Goal: Task Accomplishment & Management: Manage account settings

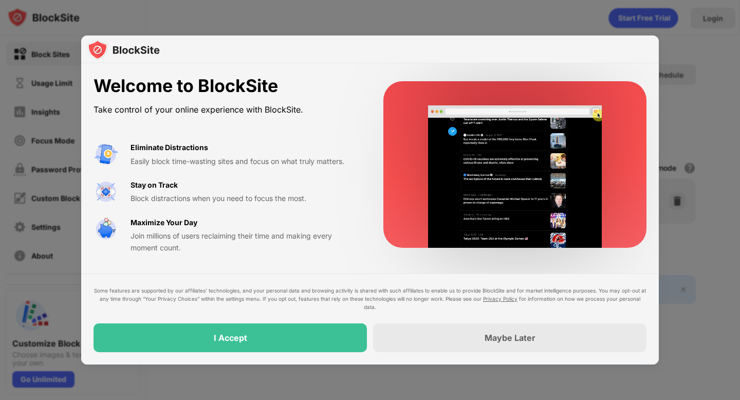
click at [411, 383] on div at bounding box center [370, 200] width 740 height 400
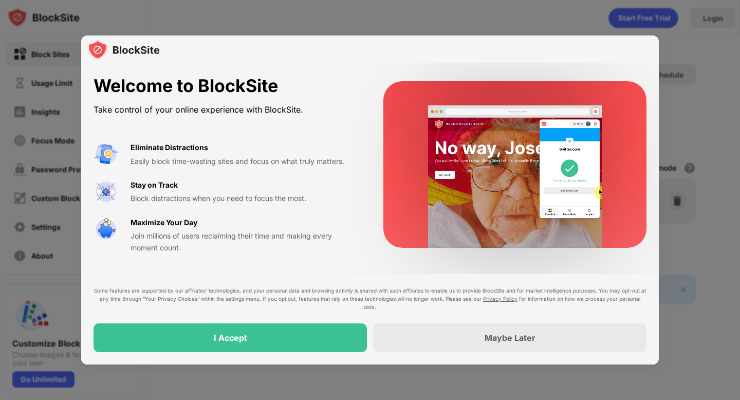
click at [433, 357] on div "Some features are supported by our affiliates’ technologies, and your personal …" at bounding box center [369, 318] width 577 height 91
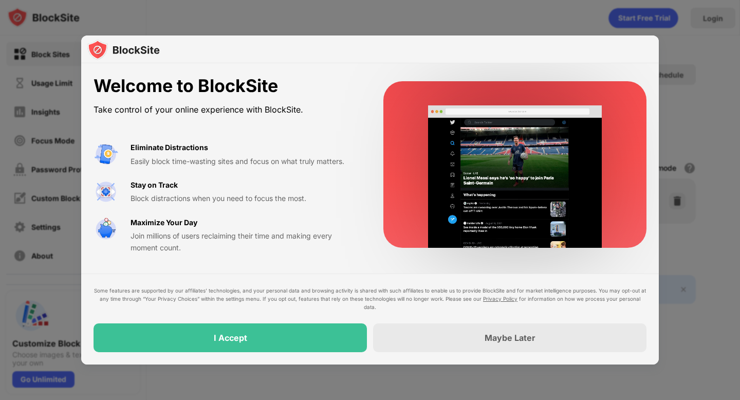
click at [432, 338] on div "Maybe Later" at bounding box center [509, 337] width 273 height 29
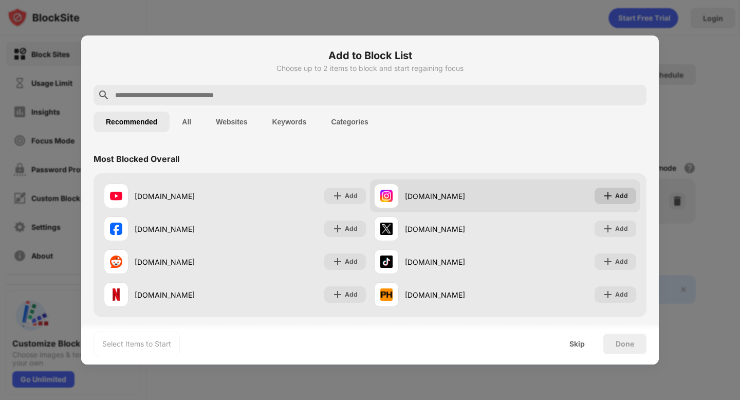
click at [611, 196] on img at bounding box center [607, 196] width 10 height 10
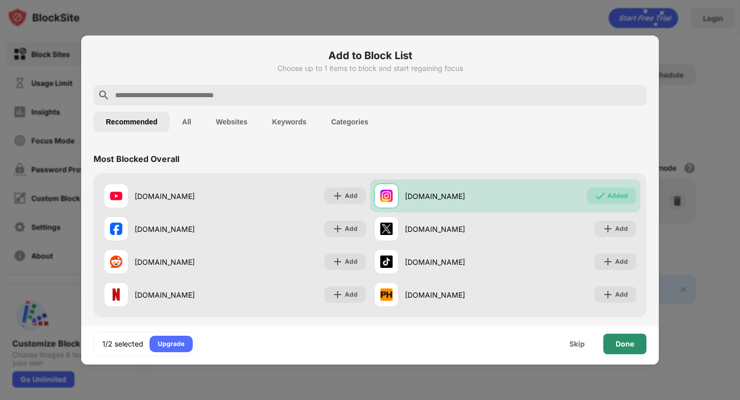
click at [632, 345] on div "Done" at bounding box center [624, 344] width 18 height 8
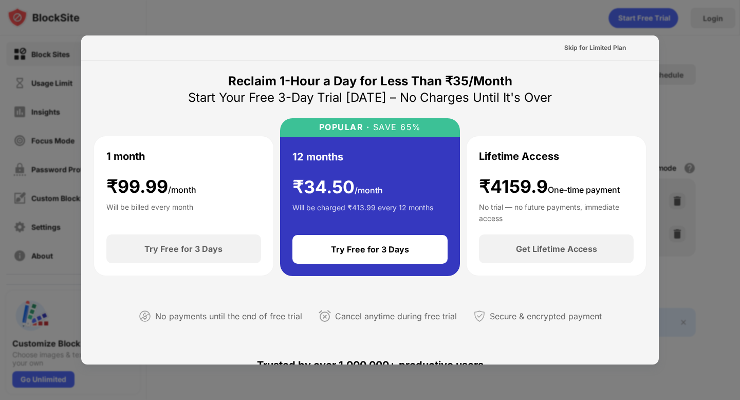
click at [693, 135] on div at bounding box center [370, 200] width 740 height 400
click at [609, 49] on div "Skip for Limited Plan" at bounding box center [595, 48] width 62 height 10
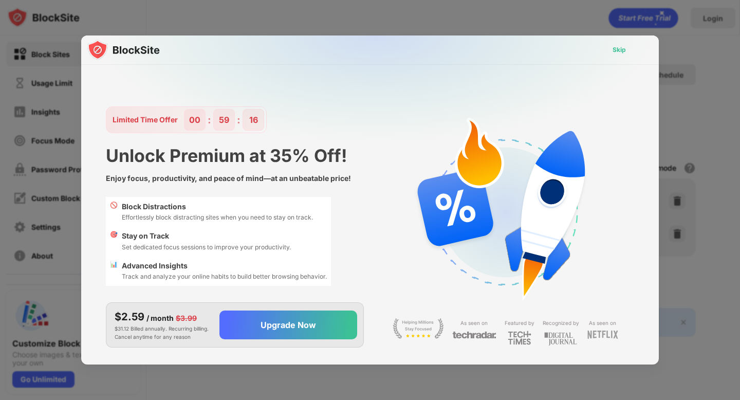
click at [616, 49] on div "Skip" at bounding box center [618, 50] width 13 height 10
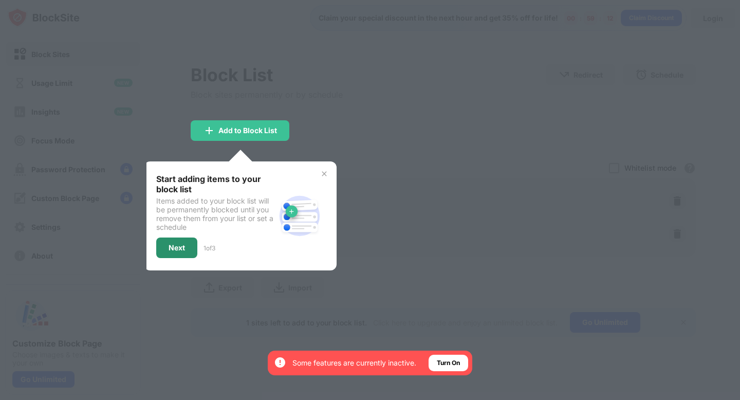
click at [177, 249] on div "Next" at bounding box center [176, 247] width 16 height 8
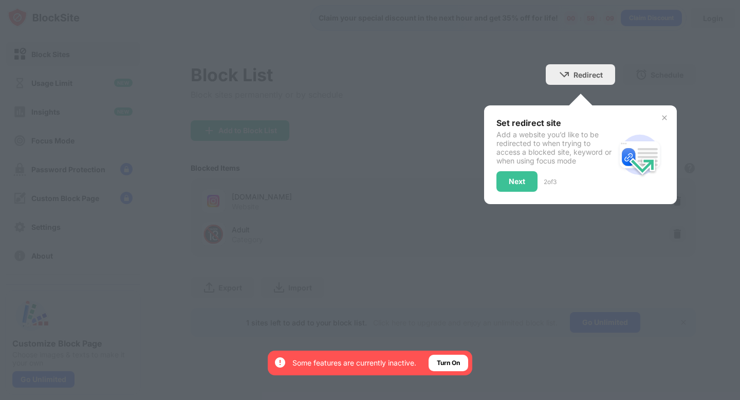
click at [668, 114] on img at bounding box center [664, 118] width 8 height 8
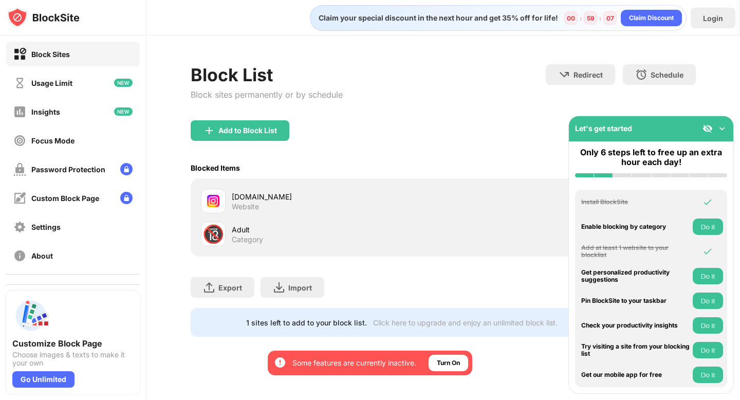
click at [310, 239] on div "Adult Category" at bounding box center [337, 234] width 211 height 20
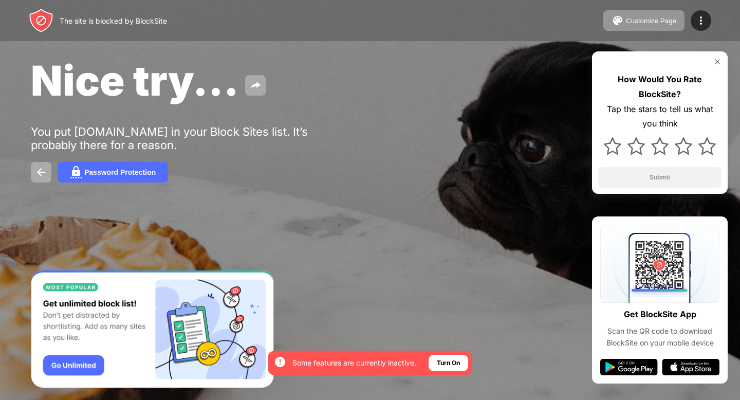
click at [713, 59] on img at bounding box center [717, 62] width 8 height 8
